Goal: Transaction & Acquisition: Download file/media

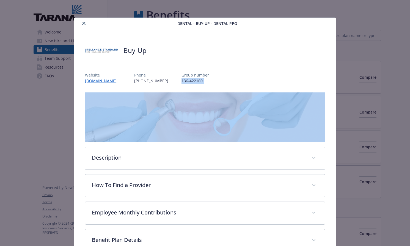
scroll to position [16, 0]
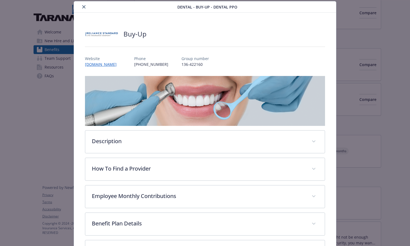
click at [232, 49] on div "details for plan Dental - Buy-Up - Dental PPO" at bounding box center [205, 46] width 240 height 9
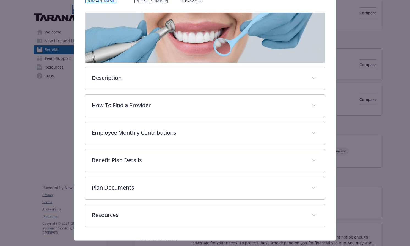
scroll to position [83, 0]
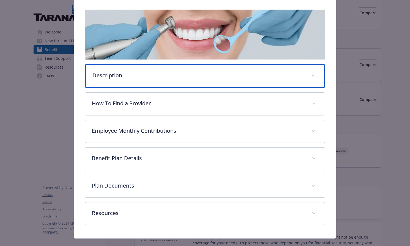
click at [206, 80] on div "Description" at bounding box center [204, 76] width 239 height 24
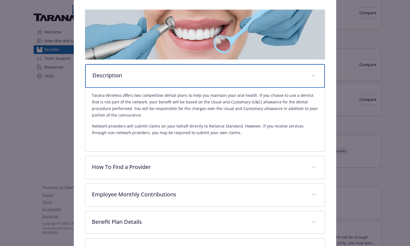
click at [206, 80] on div "Description" at bounding box center [204, 76] width 239 height 24
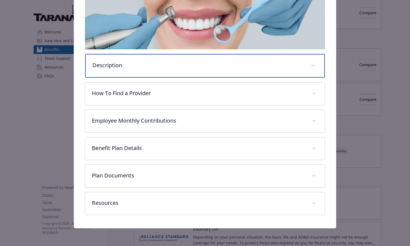
scroll to position [140, 0]
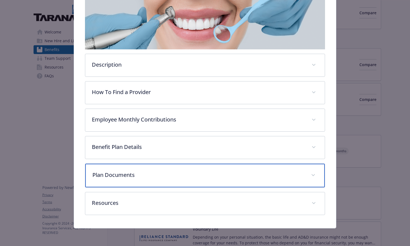
click at [140, 171] on p "Plan Documents" at bounding box center [198, 175] width 212 height 8
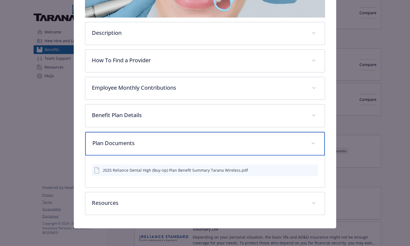
scroll to position [154, 0]
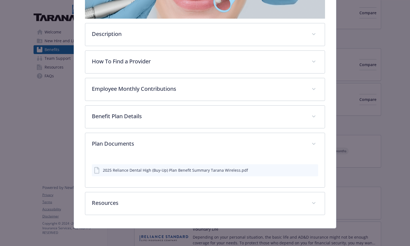
click at [296, 177] on div "2025 Reliance Dental High (Buy-Up) Plan Benefit Summary Tarana Wireless.pdf" at bounding box center [205, 171] width 226 height 12
click at [301, 172] on icon "download file" at bounding box center [303, 170] width 4 height 4
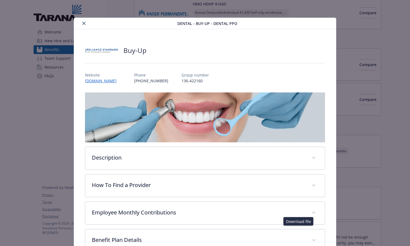
scroll to position [0, 0]
click at [138, 84] on div "Website [DOMAIN_NAME] Phone [PHONE_NUMBER] Group number 136-422160" at bounding box center [205, 76] width 240 height 16
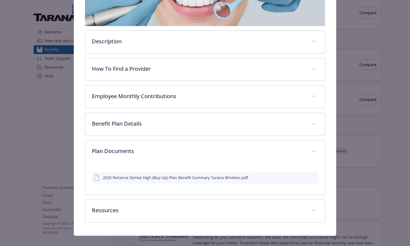
scroll to position [130, 0]
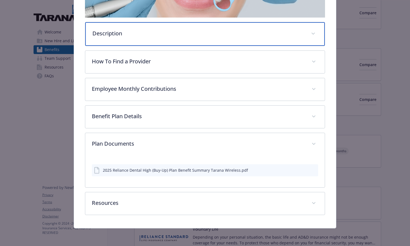
click at [150, 38] on p "Description" at bounding box center [198, 33] width 212 height 8
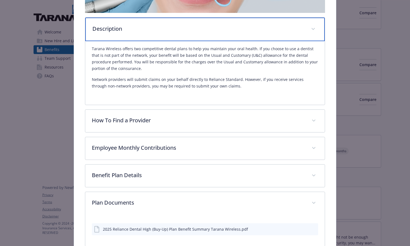
click at [150, 33] on p "Description" at bounding box center [198, 29] width 212 height 8
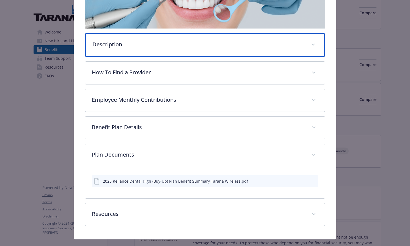
scroll to position [178, 0]
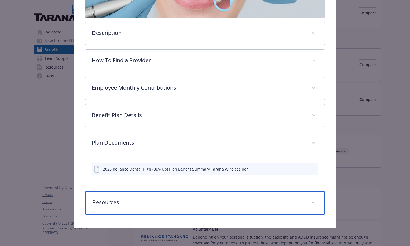
click at [156, 199] on p "Resources" at bounding box center [198, 203] width 212 height 8
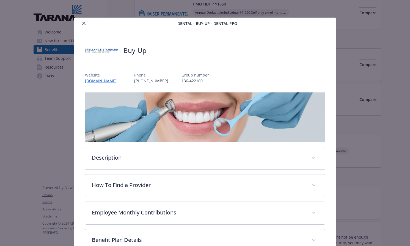
scroll to position [234, 0]
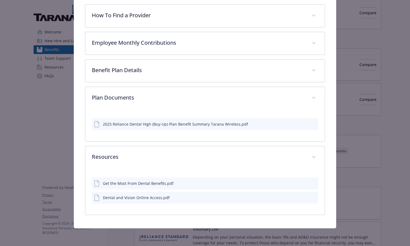
click at [127, 195] on div "Dental and Vision Online Access.pdf" at bounding box center [136, 198] width 67 height 6
click at [301, 196] on icon "download file" at bounding box center [303, 197] width 4 height 4
